Goal: Information Seeking & Learning: Learn about a topic

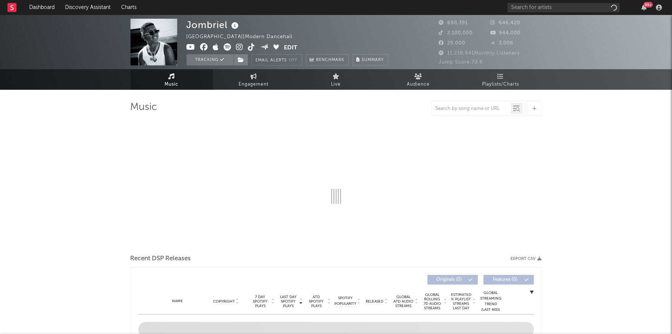
select select "6m"
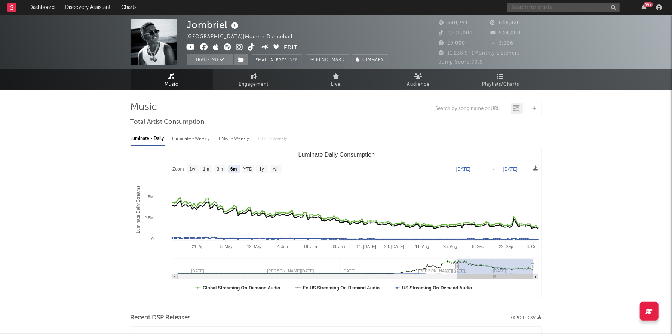
click at [553, 11] on input "text" at bounding box center [564, 7] width 112 height 9
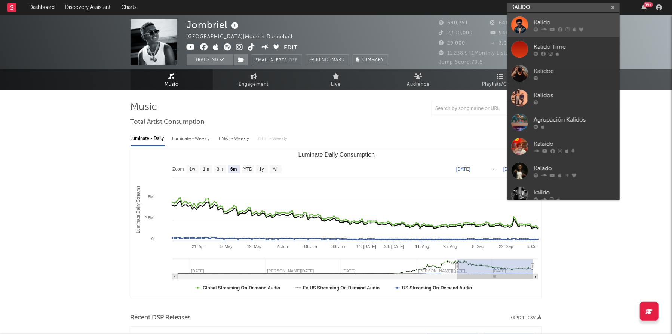
type input "KALIDO"
click at [519, 26] on div at bounding box center [519, 24] width 17 height 17
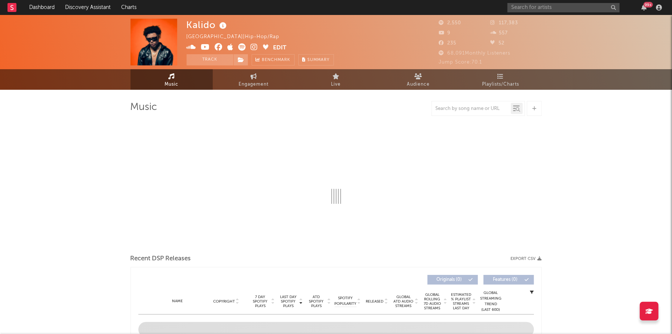
select select "6m"
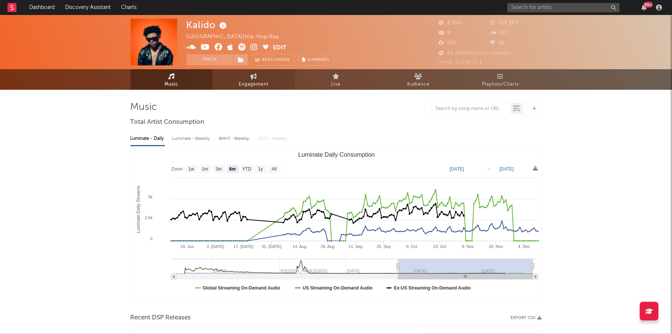
click at [261, 84] on span "Engagement" at bounding box center [254, 84] width 30 height 9
select select "1w"
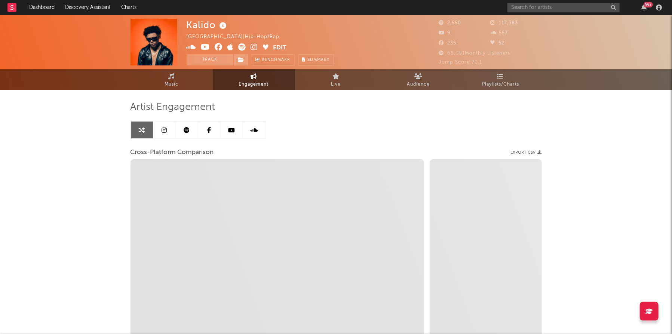
select select "1m"
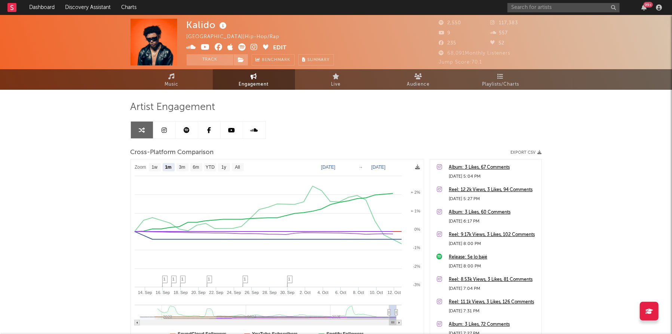
click at [168, 131] on link at bounding box center [164, 130] width 22 height 17
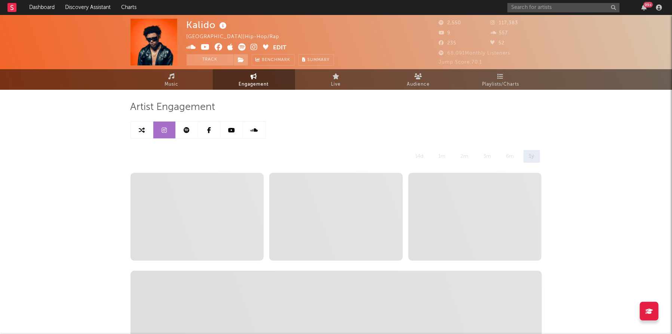
select select "6m"
